Goal: Information Seeking & Learning: Learn about a topic

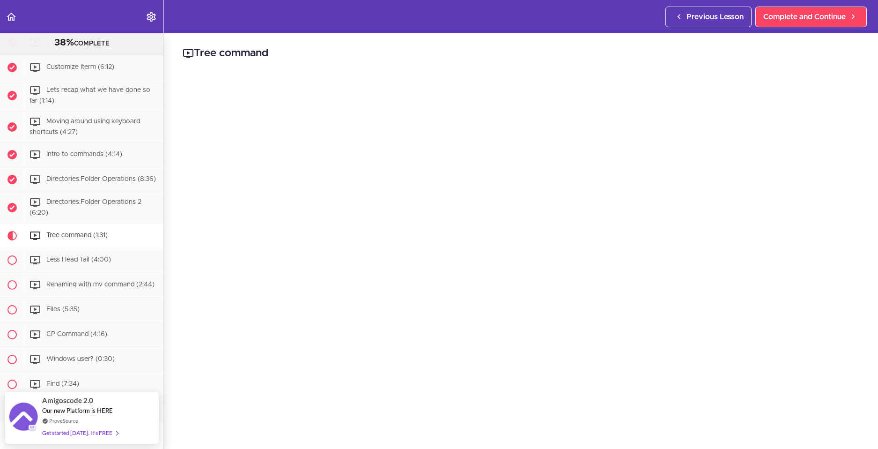
scroll to position [211, 0]
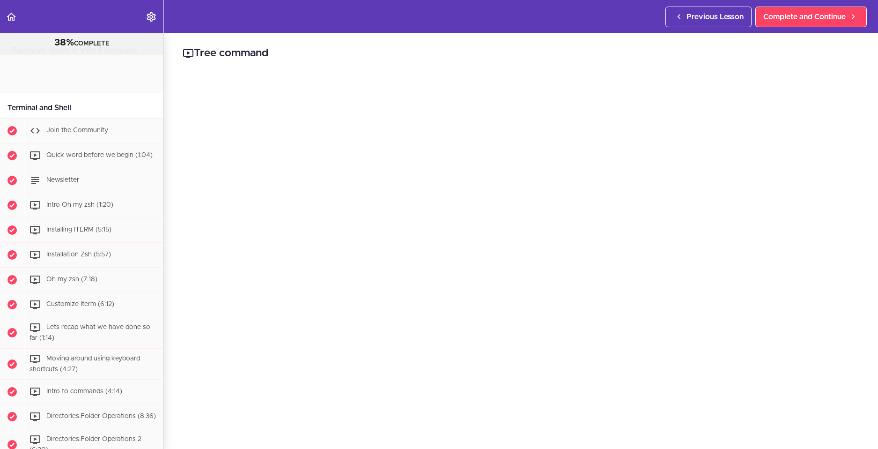
scroll to position [410, 0]
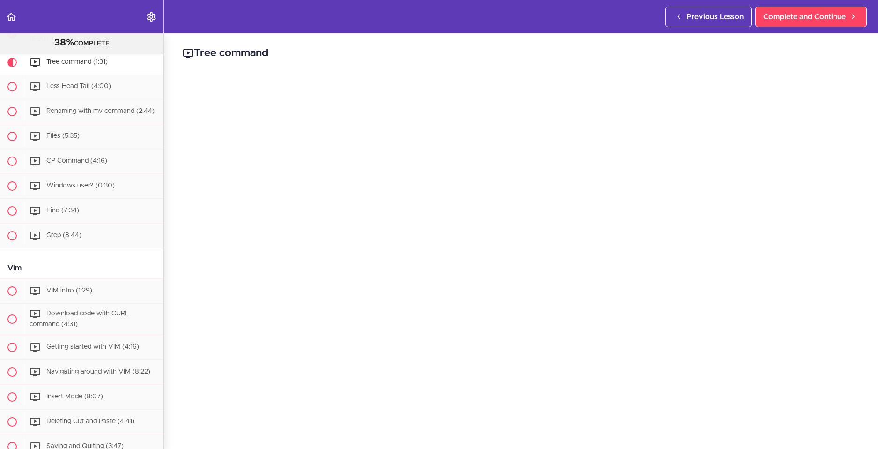
click at [271, 33] on header "Autoplay Autocomplete Previous Lesson Complete and Continue" at bounding box center [439, 16] width 878 height 33
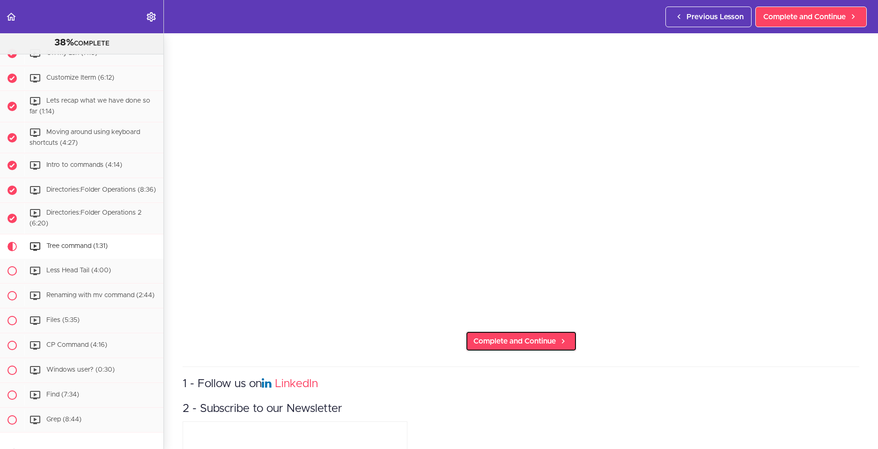
scroll to position [234, 0]
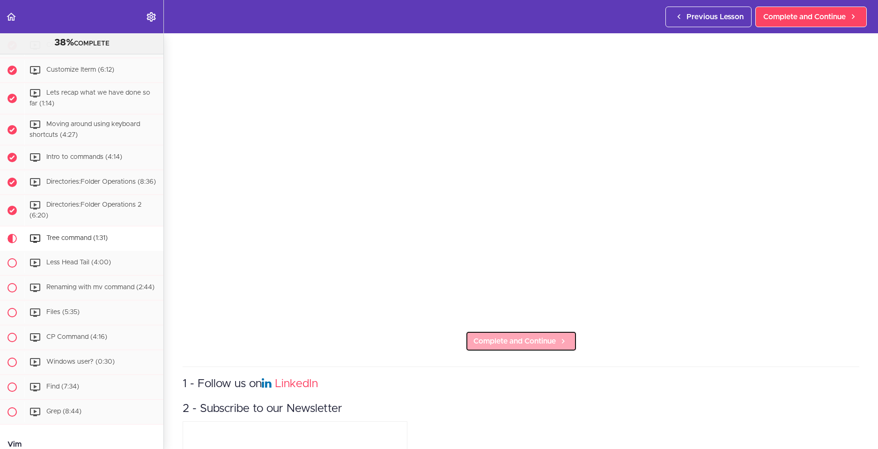
click at [525, 335] on span "Complete and Continue" at bounding box center [514, 340] width 82 height 11
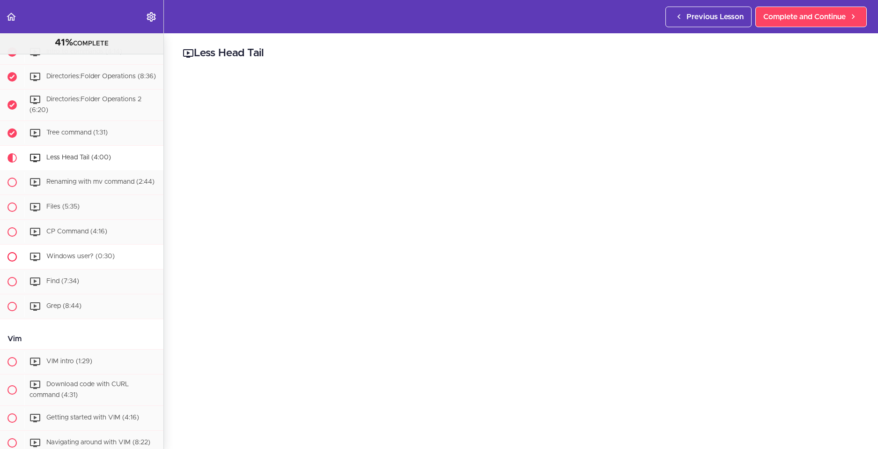
scroll to position [330, 0]
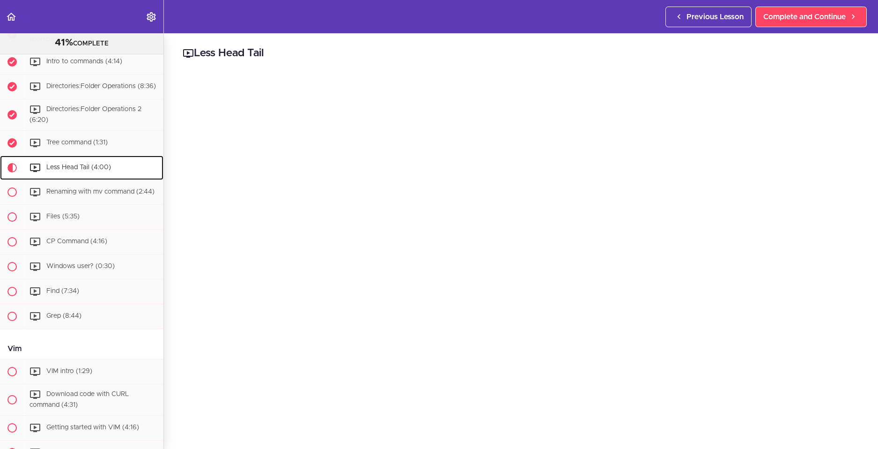
click at [88, 166] on div "Less Head Tail (4:00)" at bounding box center [93, 167] width 139 height 21
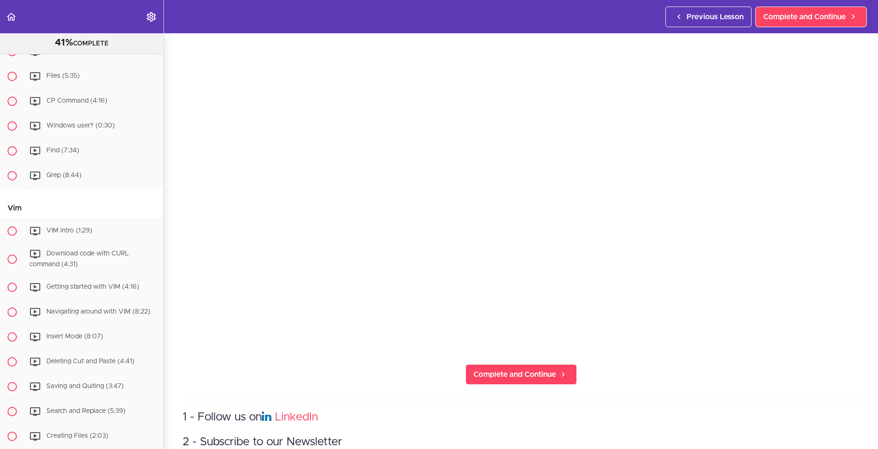
scroll to position [140, 0]
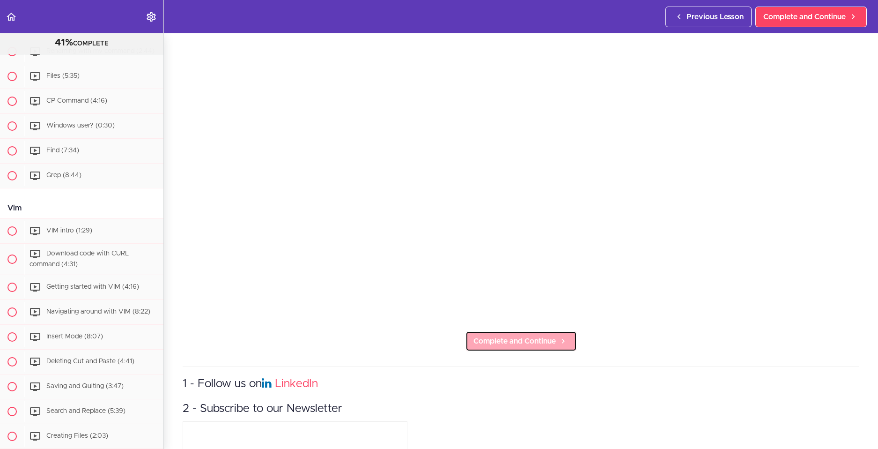
click at [528, 331] on link "Complete and Continue" at bounding box center [521, 341] width 111 height 21
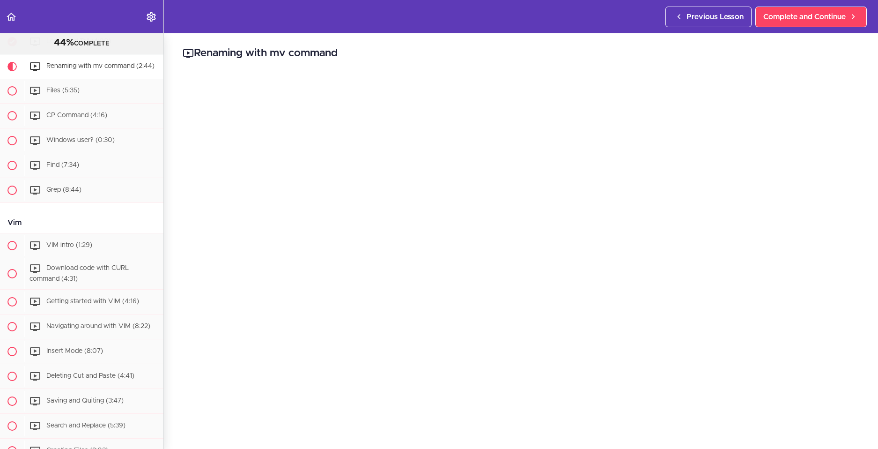
scroll to position [448, 0]
